Goal: Task Accomplishment & Management: Use online tool/utility

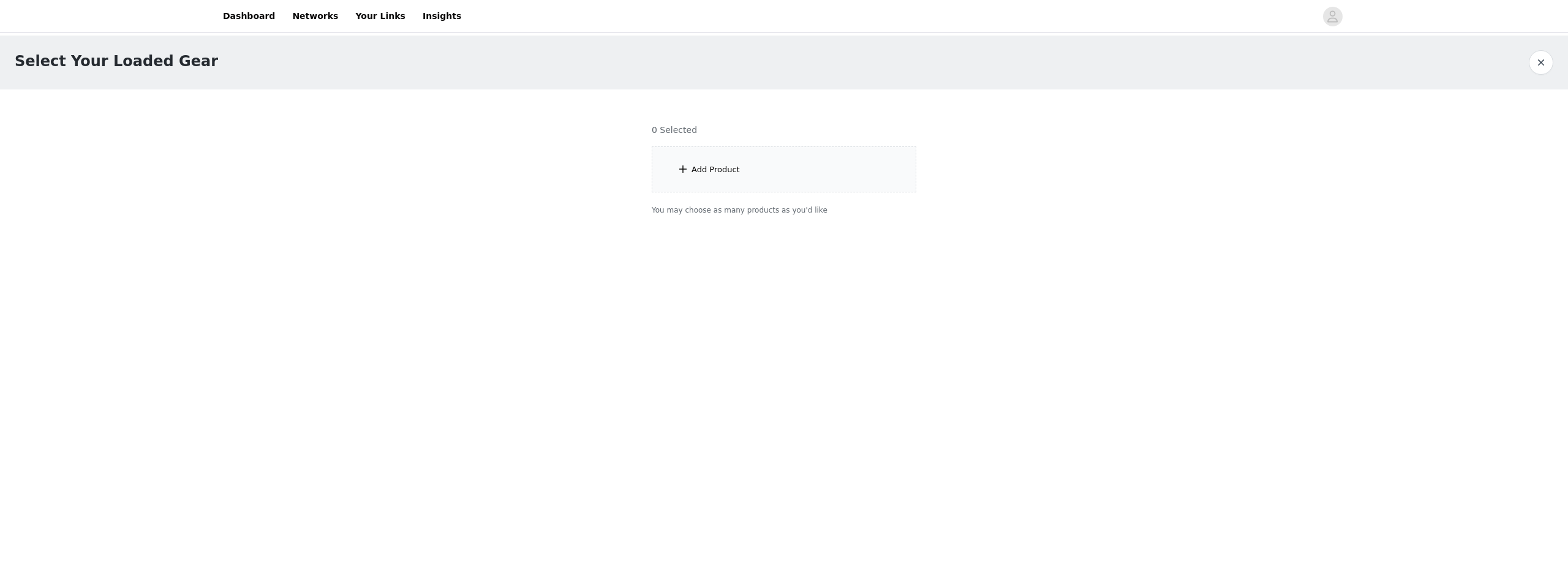
click at [764, 176] on div at bounding box center [784, 159] width 294 height 141
click at [669, 171] on div at bounding box center [784, 159] width 294 height 141
click at [713, 327] on body "Dashboard Networks Your Links Insights Select Your Loaded Gear 0 Selected Add P…" at bounding box center [784, 290] width 1568 height 579
drag, startPoint x: 701, startPoint y: 325, endPoint x: 696, endPoint y: 319, distance: 7.8
click at [697, 323] on body "Dashboard Networks Your Links Insights Select Your Loaded Gear 0 Selected Add P…" at bounding box center [784, 290] width 1568 height 579
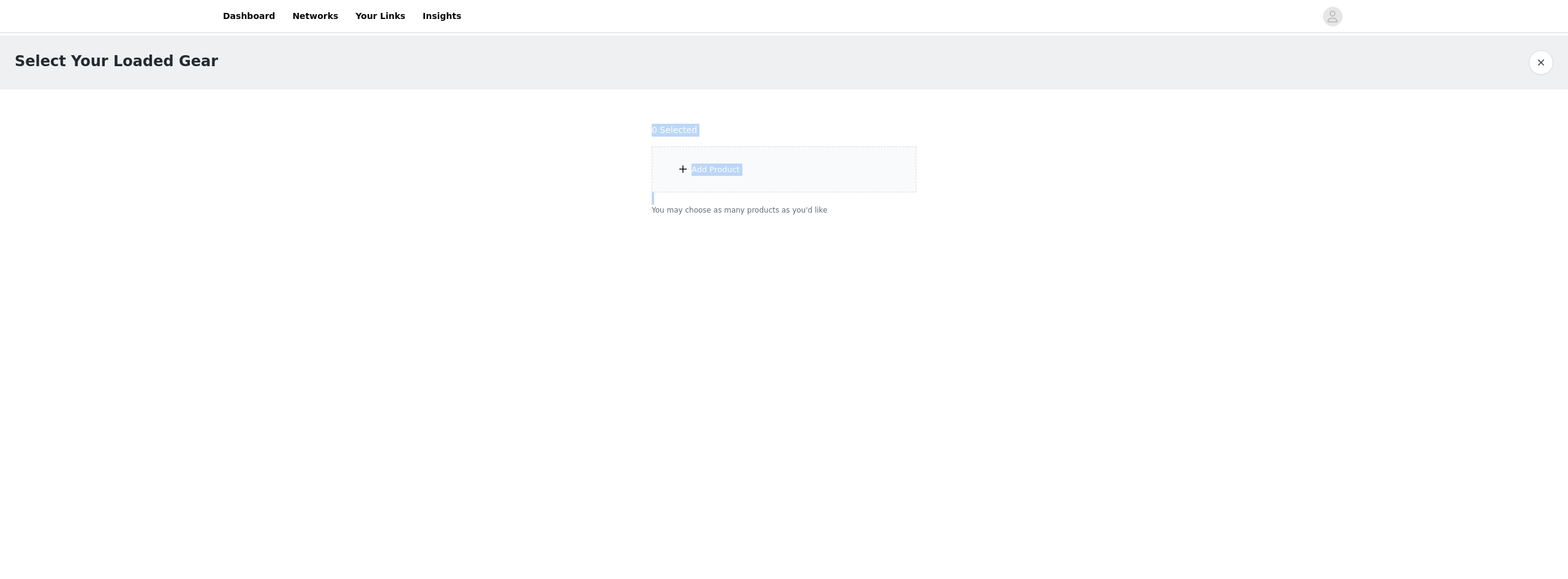
drag, startPoint x: 268, startPoint y: 127, endPoint x: 656, endPoint y: 284, distance: 418.6
click at [643, 288] on body "Dashboard Networks Your Links Insights Select Your Loaded Gear 0 Selected Add P…" at bounding box center [784, 290] width 1568 height 579
click at [644, 262] on body "Dashboard Networks Your Links Insights Select Your Loaded Gear 0 Selected Add P…" at bounding box center [784, 290] width 1568 height 579
click at [723, 157] on div at bounding box center [784, 159] width 294 height 141
click at [715, 179] on div at bounding box center [784, 159] width 294 height 141
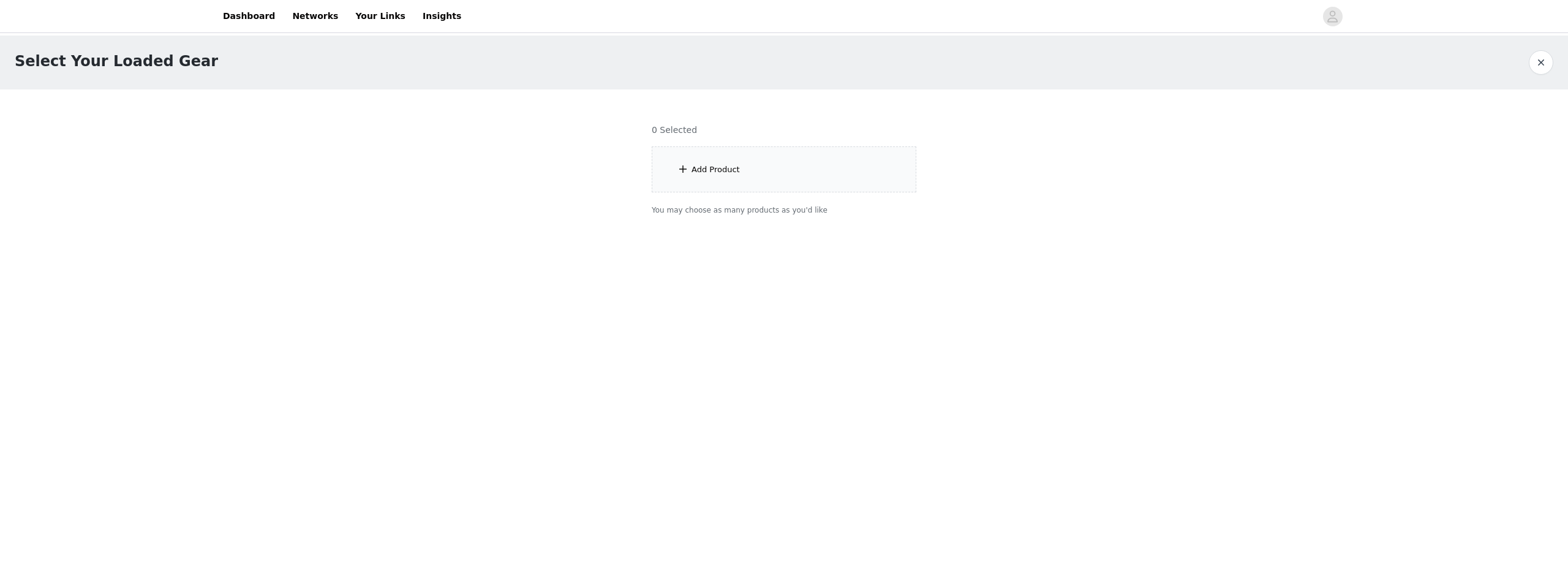
drag, startPoint x: 746, startPoint y: 185, endPoint x: 594, endPoint y: 207, distance: 153.6
click at [594, 207] on div "Select Your Loaded Gear 0 Selected Add Product You may choose as many products …" at bounding box center [784, 132] width 1568 height 195
drag, startPoint x: 717, startPoint y: 162, endPoint x: 619, endPoint y: 174, distance: 98.7
click at [618, 174] on div "Select Your Loaded Gear 0 Selected Add Product You may choose as many products …" at bounding box center [784, 132] width 1568 height 195
click at [723, 166] on div at bounding box center [784, 159] width 294 height 141
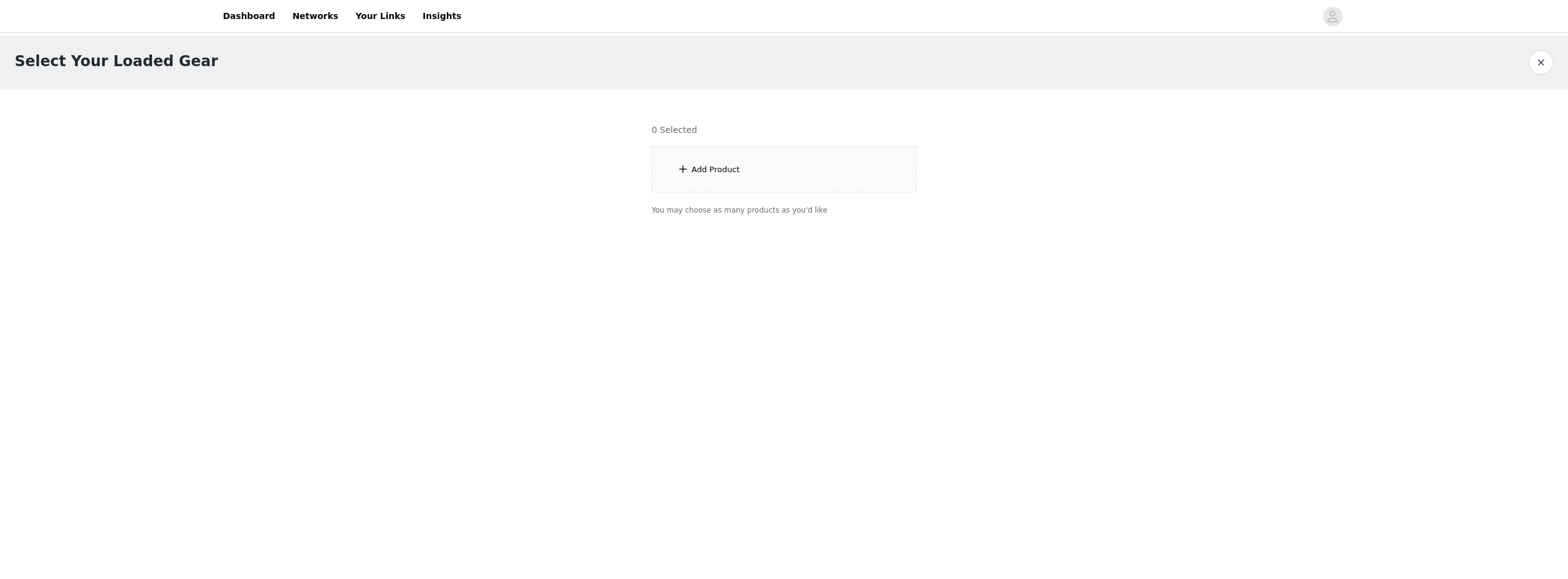
click at [715, 174] on div at bounding box center [784, 159] width 294 height 141
drag, startPoint x: 647, startPoint y: 160, endPoint x: 658, endPoint y: 156, distance: 11.7
click at [656, 158] on div at bounding box center [784, 159] width 294 height 141
